Goal: Task Accomplishment & Management: Use online tool/utility

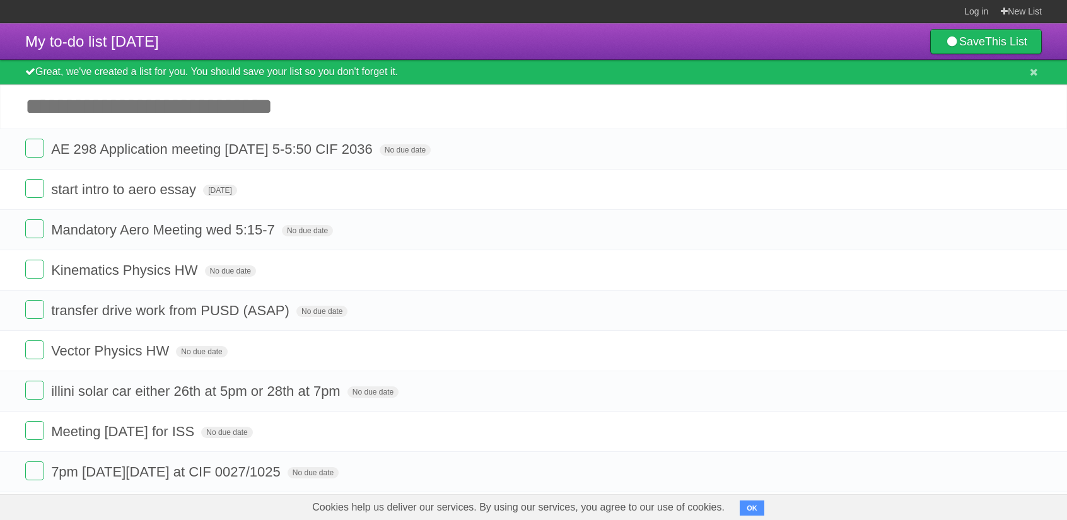
scroll to position [92, 0]
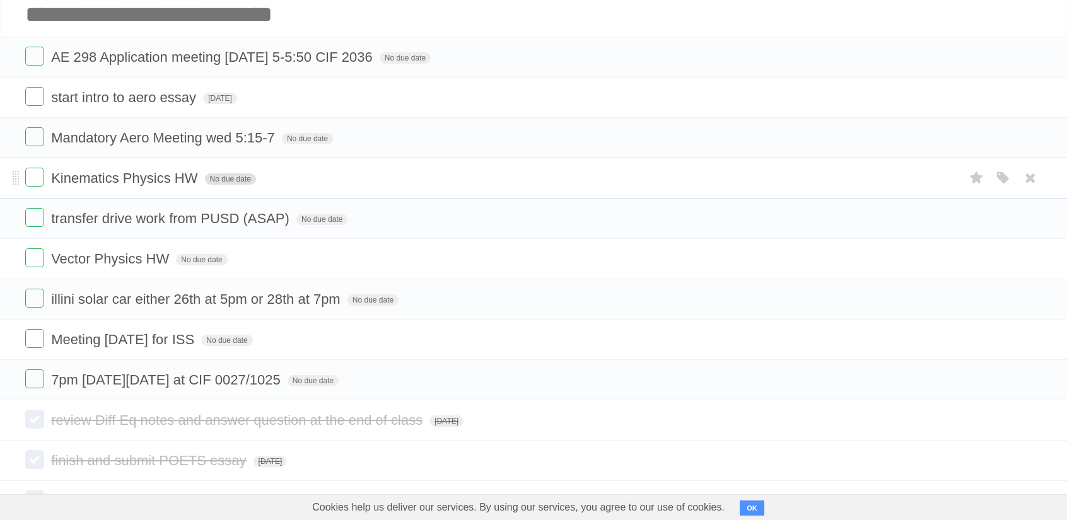
click at [244, 180] on span "No due date" at bounding box center [230, 178] width 51 height 11
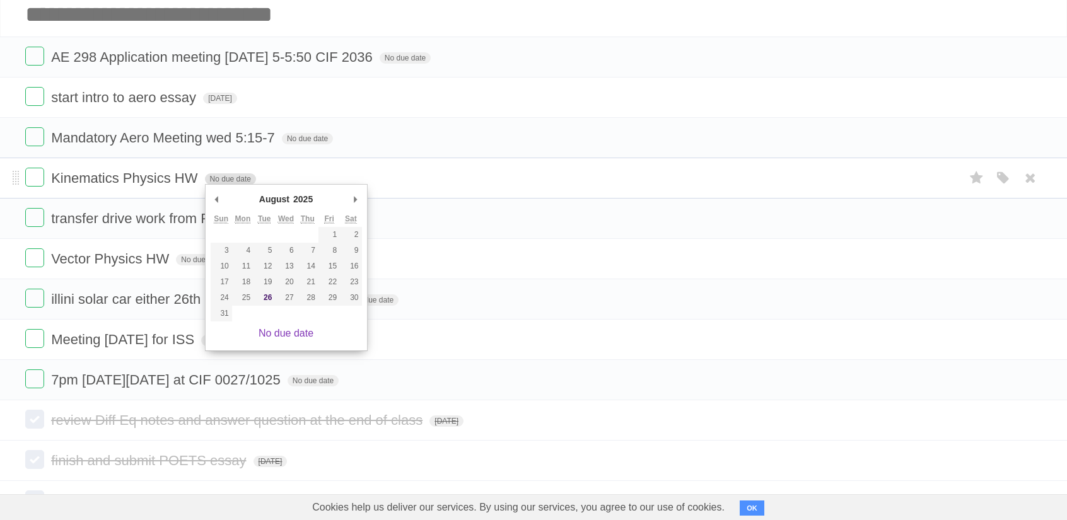
click at [238, 179] on span "No due date" at bounding box center [230, 178] width 51 height 11
click at [376, 26] on input "Add another task" at bounding box center [533, 14] width 1067 height 44
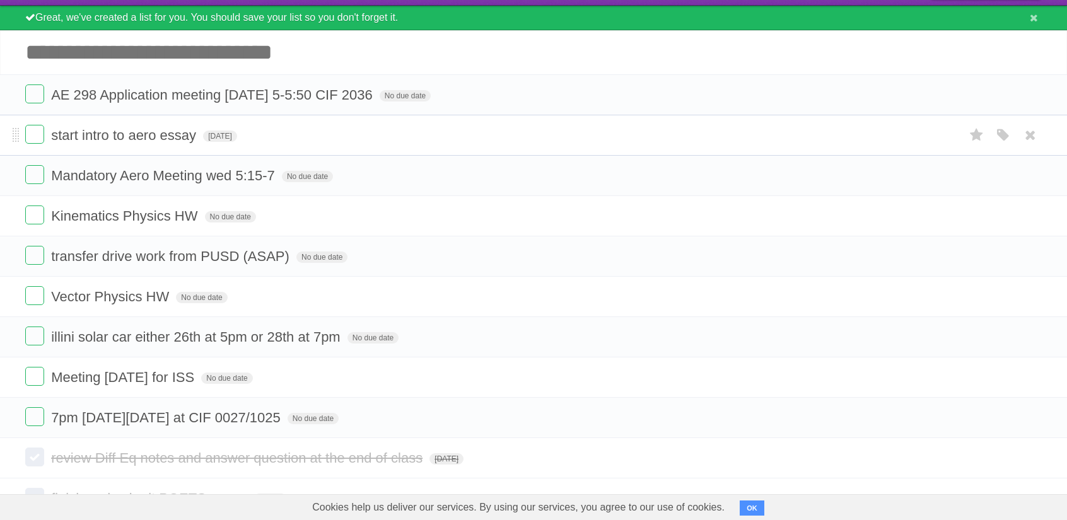
scroll to position [53, 0]
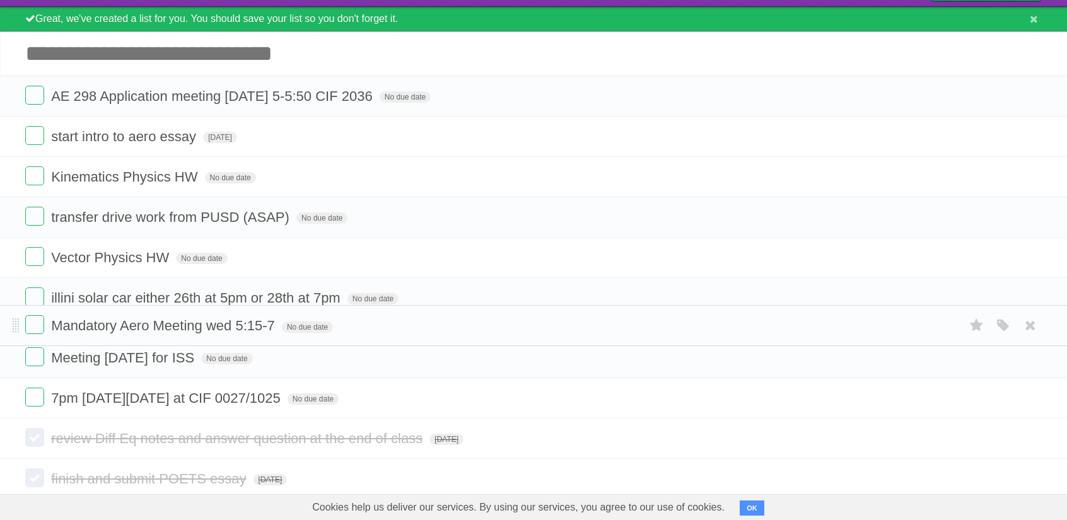
drag, startPoint x: 18, startPoint y: 177, endPoint x: 55, endPoint y: 326, distance: 154.0
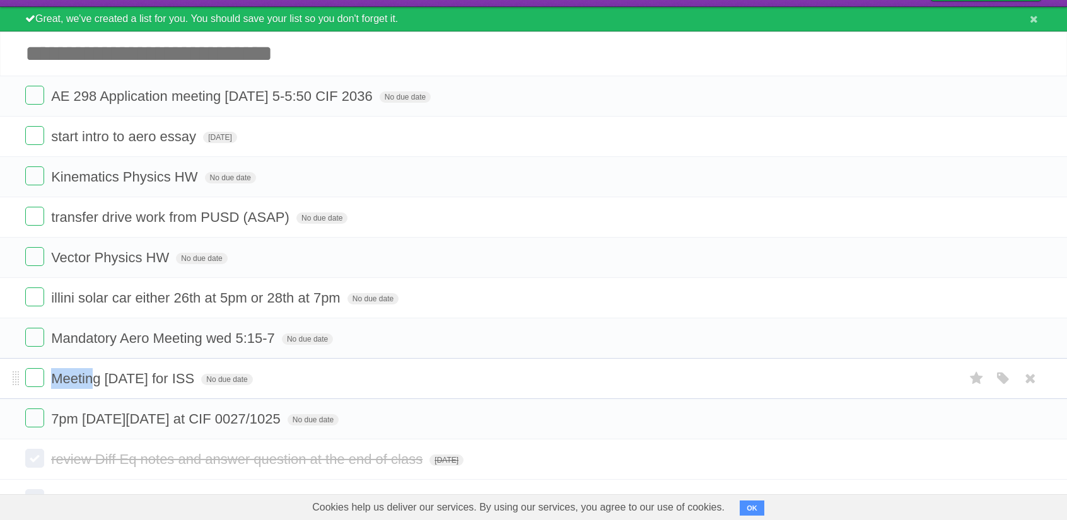
drag, startPoint x: 38, startPoint y: 376, endPoint x: 95, endPoint y: 368, distance: 57.4
click at [95, 368] on form "Meeting [DATE] for ISS No due date White Red Blue Green Purple Orange" at bounding box center [533, 378] width 1017 height 21
drag, startPoint x: 53, startPoint y: 413, endPoint x: 314, endPoint y: 407, distance: 261.1
click at [314, 409] on form "7pm [DATE][DATE] at CIF 0027/1025 No due date White Red Blue Green Purple Orange" at bounding box center [533, 419] width 1017 height 21
copy span "7pm [DATE][DATE] at CIF 0027/1025"
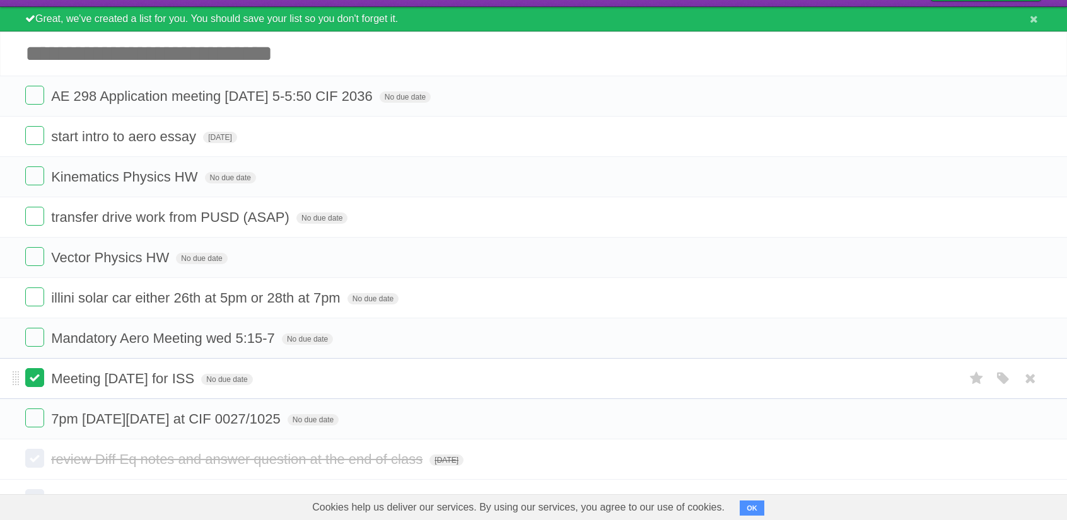
click at [33, 380] on label at bounding box center [34, 377] width 19 height 19
click at [152, 59] on input "Add another task" at bounding box center [533, 54] width 1067 height 44
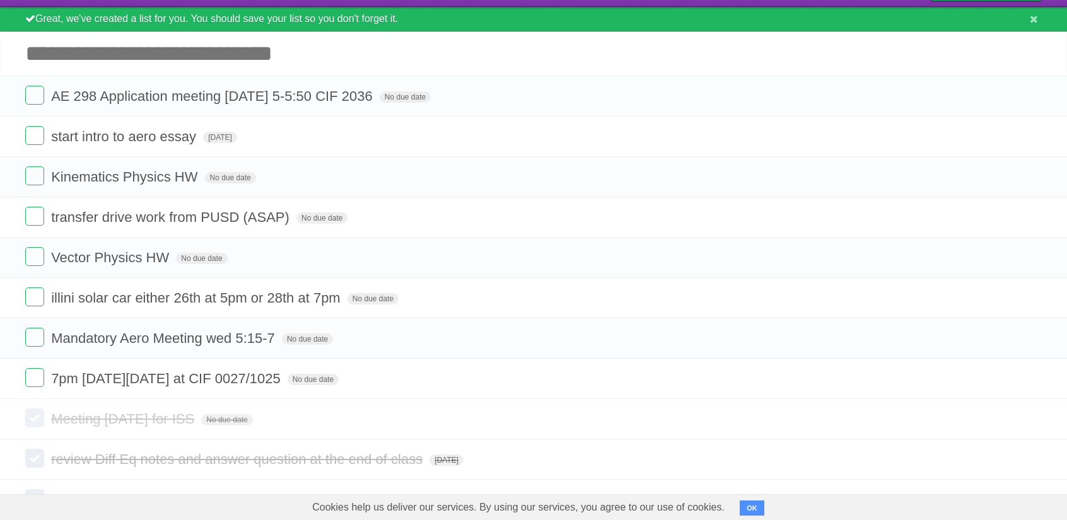
paste input "**********"
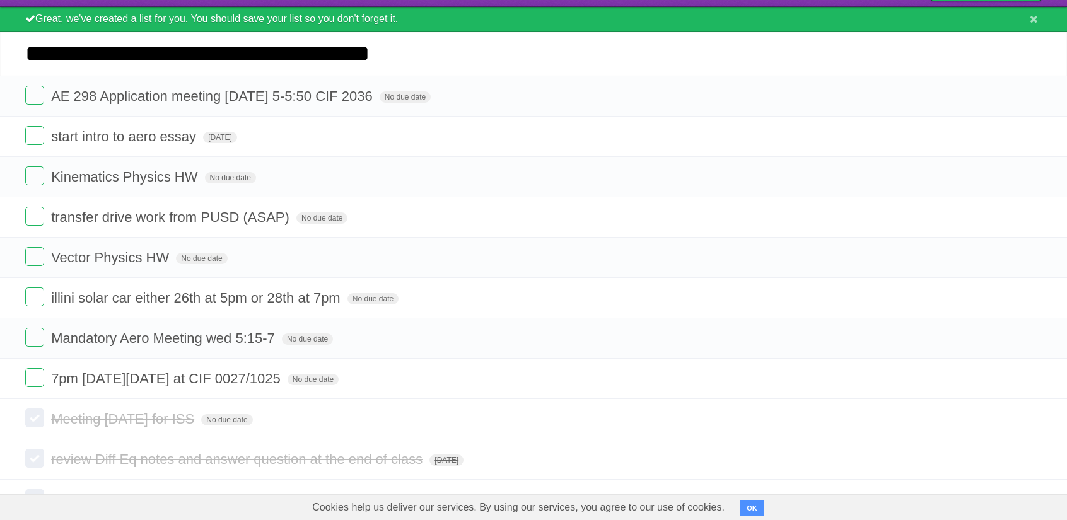
click at [23, 52] on input "**********" at bounding box center [533, 54] width 1067 height 44
type input "**********"
click input "*********" at bounding box center [0, 0] width 0 height 0
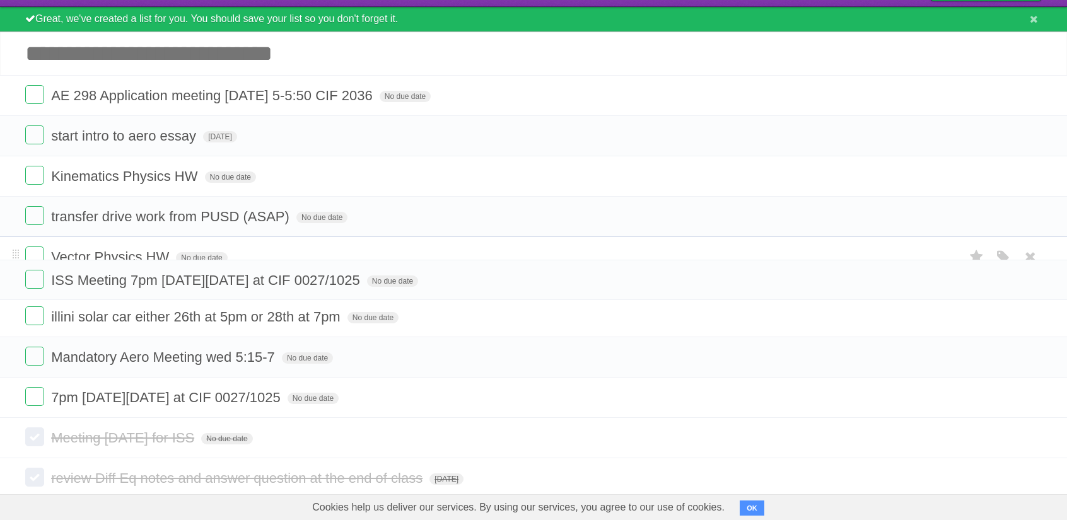
drag, startPoint x: 13, startPoint y: 93, endPoint x: 19, endPoint y: 275, distance: 181.7
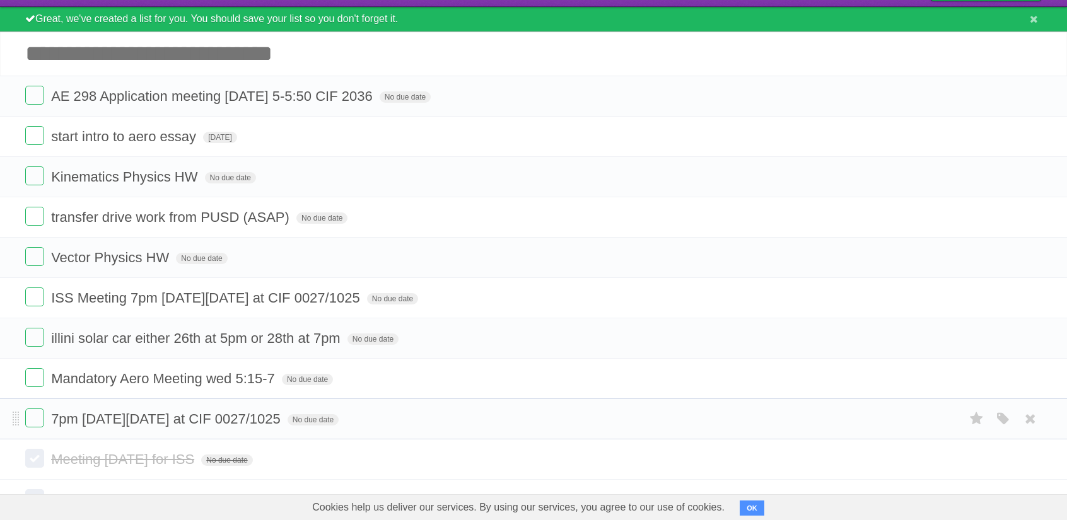
scroll to position [172, 0]
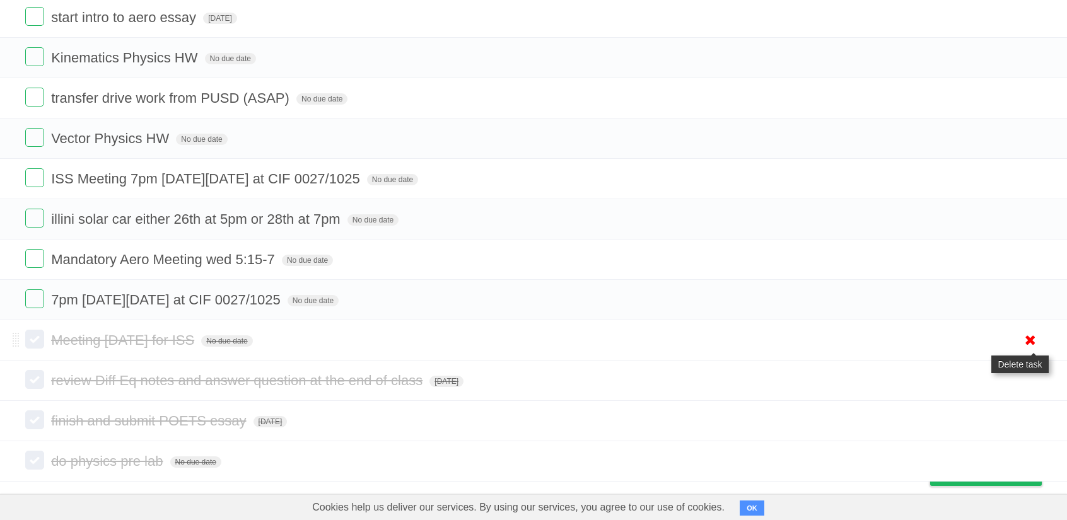
click at [1031, 339] on icon at bounding box center [1031, 340] width 18 height 21
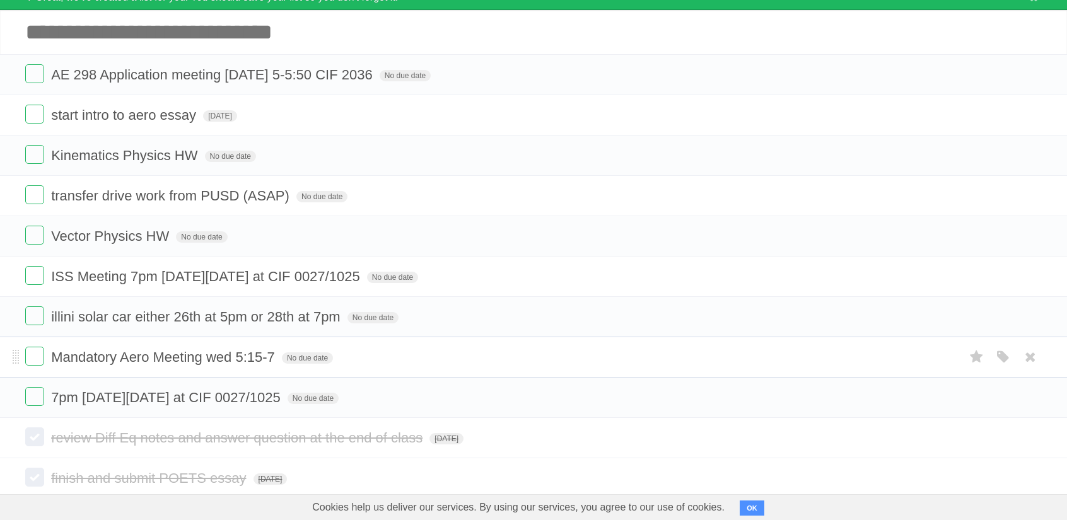
scroll to position [67, 0]
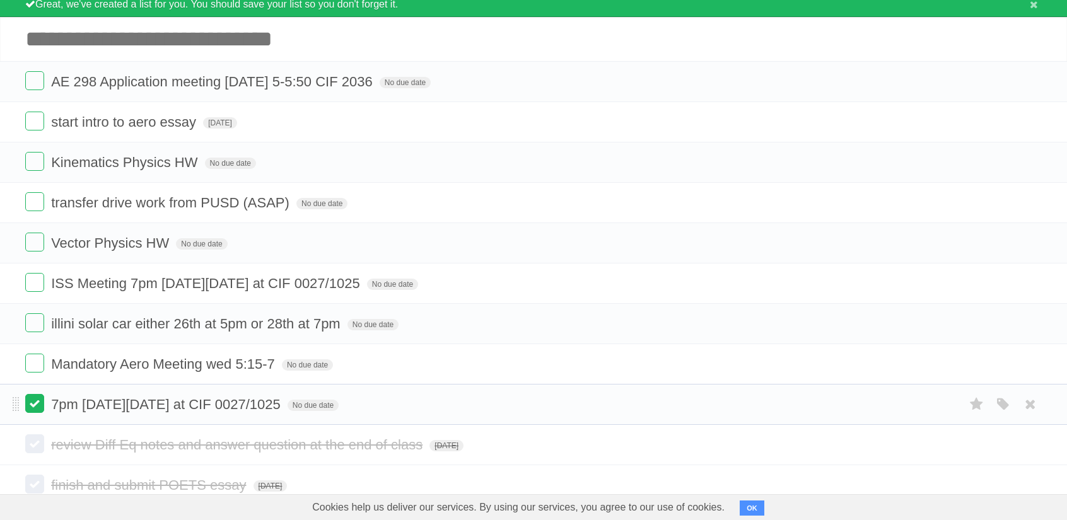
click at [41, 405] on label at bounding box center [34, 403] width 19 height 19
click at [1033, 399] on icon at bounding box center [1031, 404] width 18 height 21
